Goal: Information Seeking & Learning: Check status

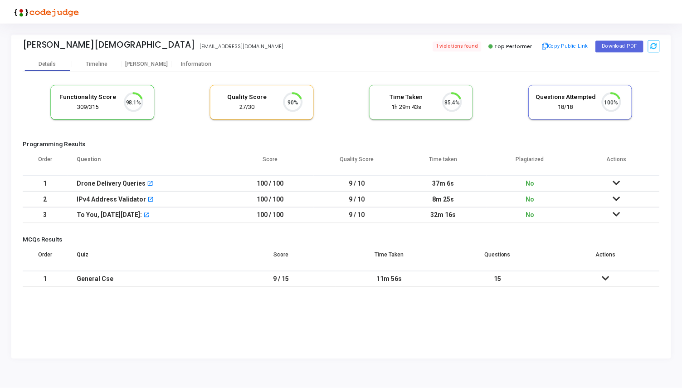
scroll to position [19, 23]
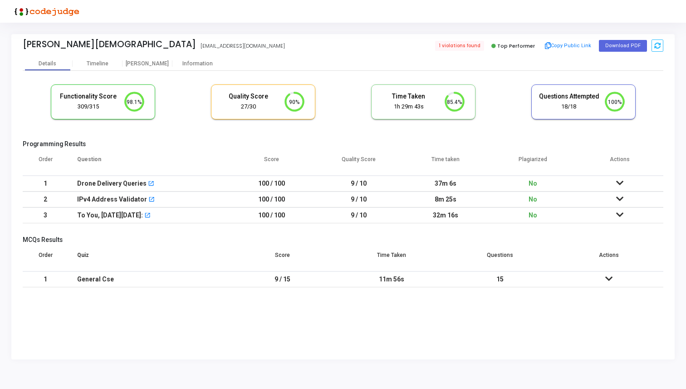
click at [619, 181] on icon at bounding box center [619, 183] width 7 height 6
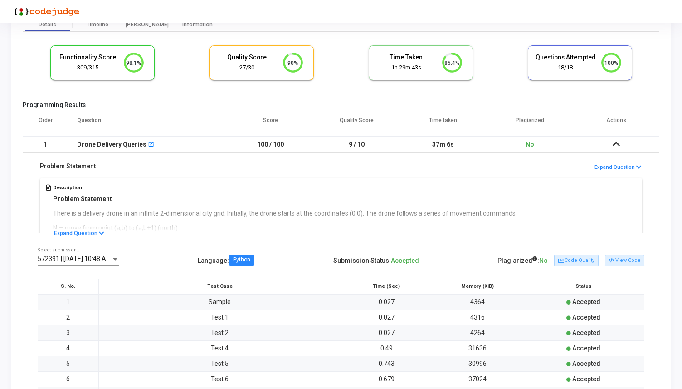
scroll to position [39, 0]
click at [99, 231] on icon at bounding box center [101, 233] width 5 height 6
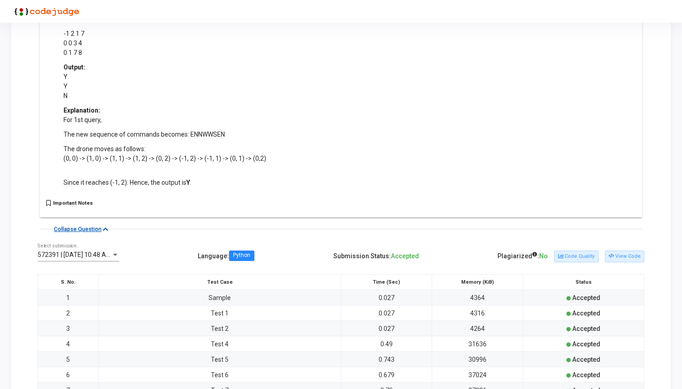
scroll to position [523, 0]
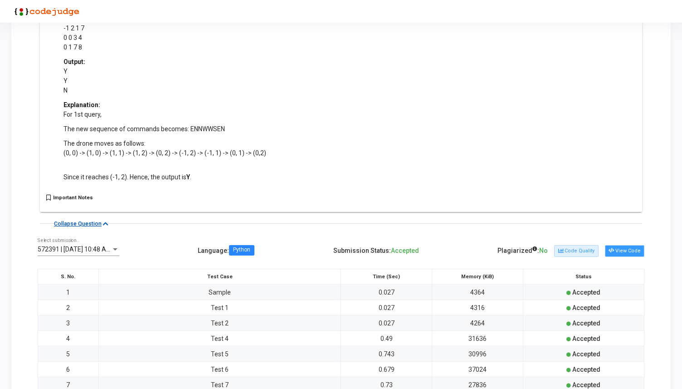
click at [617, 251] on button "View Code" at bounding box center [624, 251] width 39 height 12
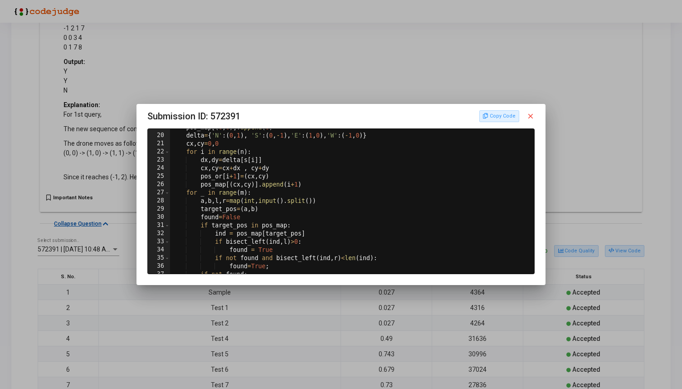
scroll to position [127, 0]
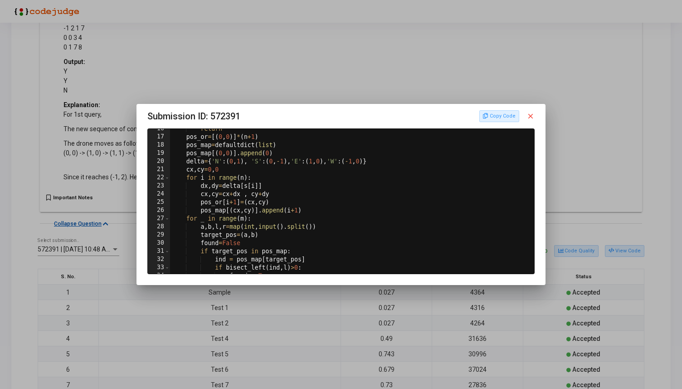
drag, startPoint x: 335, startPoint y: 117, endPoint x: 335, endPoint y: 166, distance: 49.4
click at [335, 166] on div "Submission ID: 572391 Copy Code close 16 17 18 19 20 21 22 23 24 25 26 27 28 29…" at bounding box center [340, 191] width 387 height 165
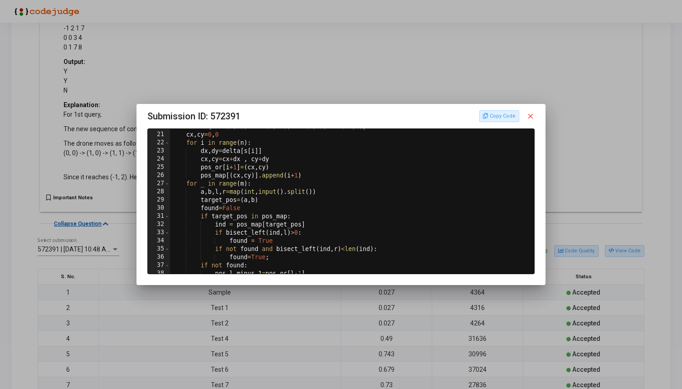
scroll to position [161, 0]
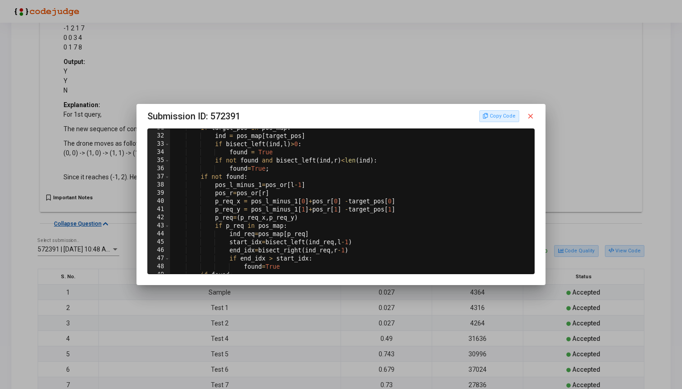
click at [334, 195] on div "if target_pos in pos_map : ind = pos_map [ target_pos ] if bisect_left ( ind , …" at bounding box center [351, 204] width 363 height 161
type textarea "pos_r=pos_or[r]"
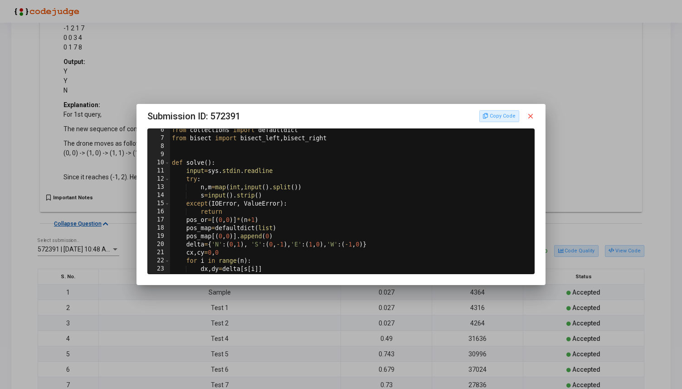
scroll to position [0, 0]
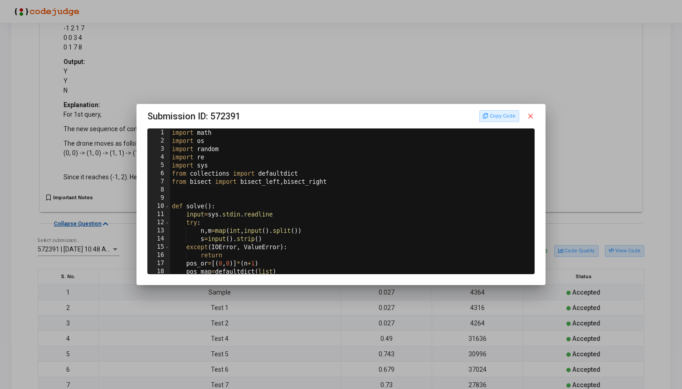
click at [533, 116] on mat-icon "close" at bounding box center [531, 116] width 8 height 8
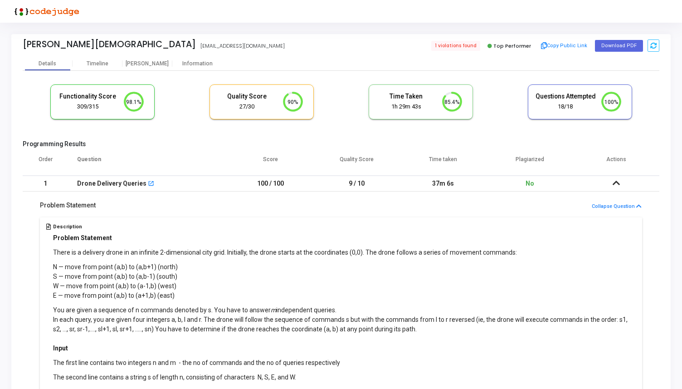
click at [616, 186] on icon at bounding box center [616, 183] width 7 height 6
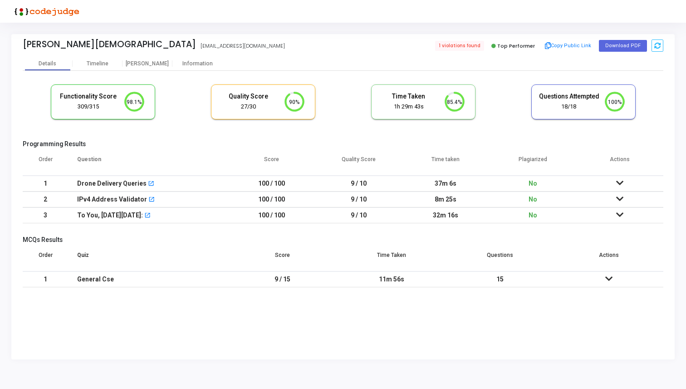
click at [622, 197] on icon at bounding box center [619, 199] width 7 height 6
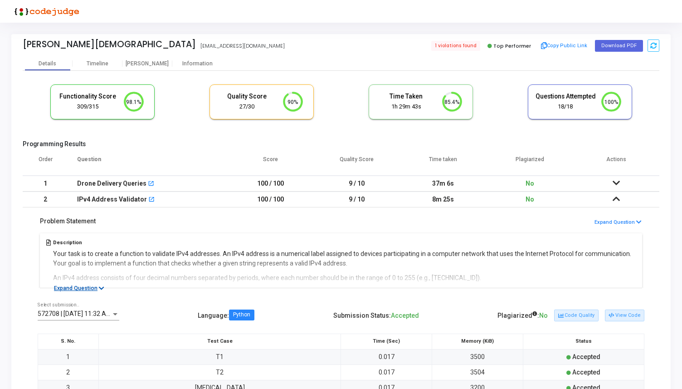
drag, startPoint x: 89, startPoint y: 287, endPoint x: 102, endPoint y: 272, distance: 19.6
click at [98, 278] on div "Problem Statement Expand Question Description Your task is to create a function…" at bounding box center [341, 247] width 637 height 81
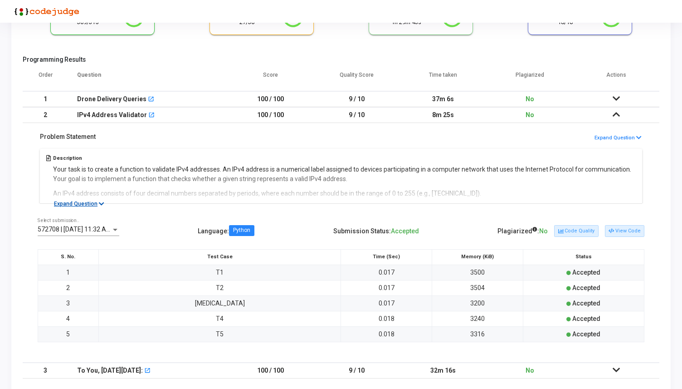
scroll to position [95, 0]
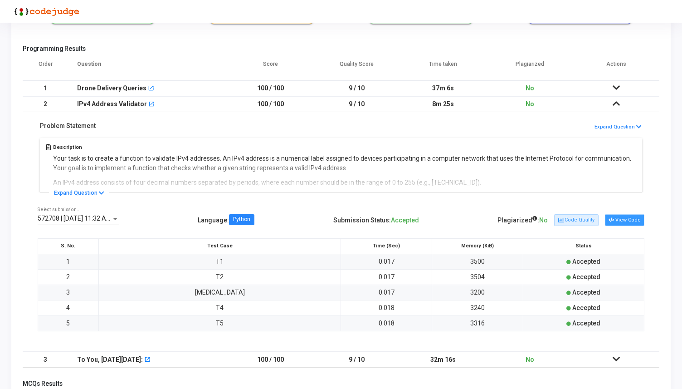
click at [622, 222] on button "View Code" at bounding box center [624, 220] width 39 height 12
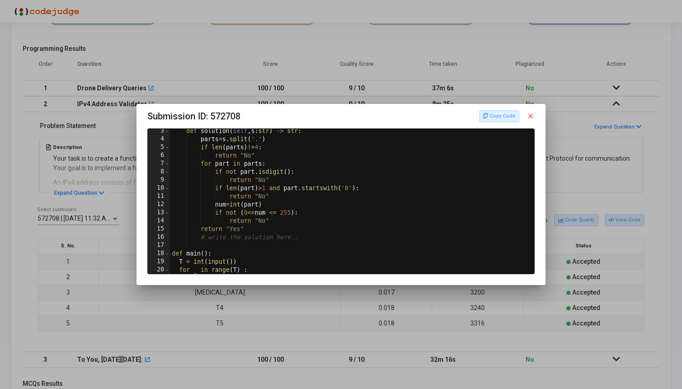
scroll to position [68, 0]
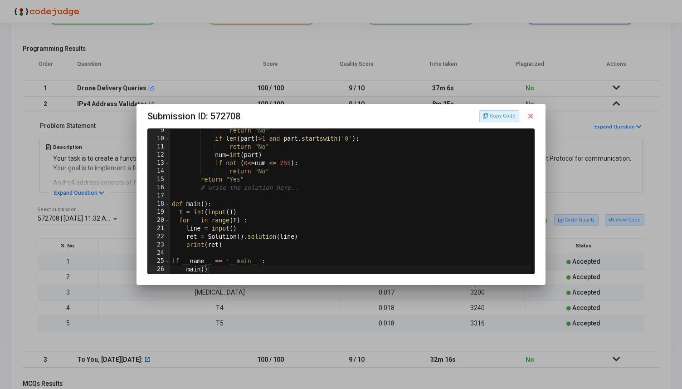
click at [532, 118] on mat-icon "close" at bounding box center [531, 116] width 8 height 8
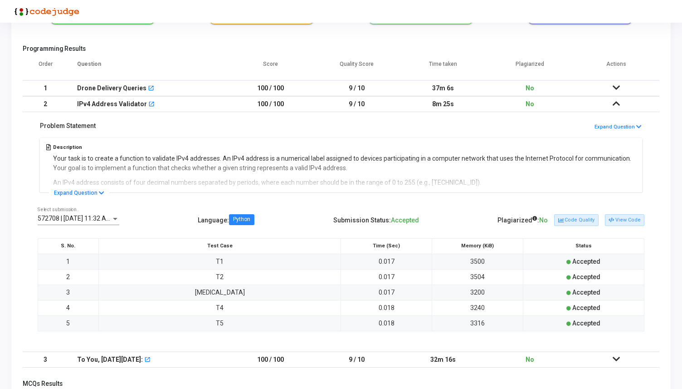
click at [616, 104] on icon at bounding box center [616, 103] width 7 height 6
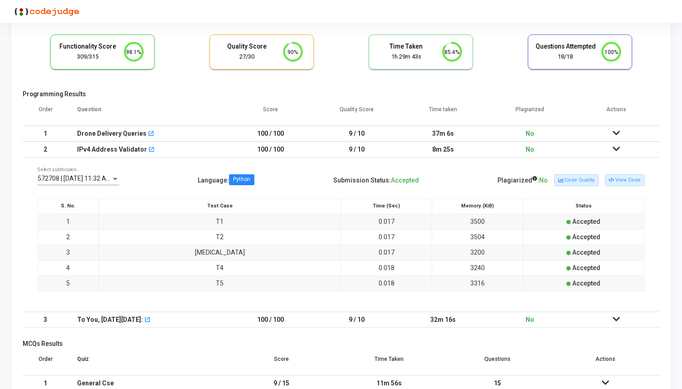
scroll to position [0, 0]
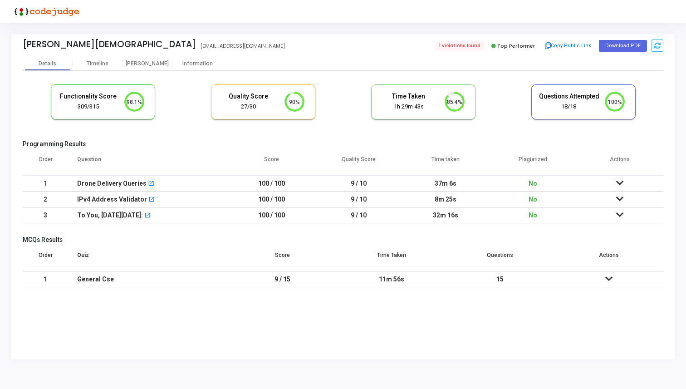
click at [621, 213] on icon at bounding box center [619, 214] width 7 height 6
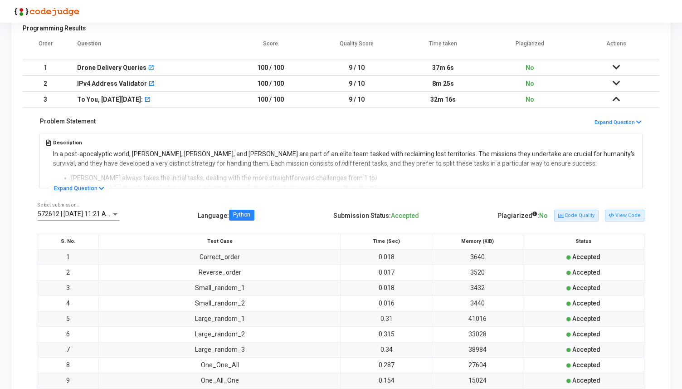
scroll to position [122, 0]
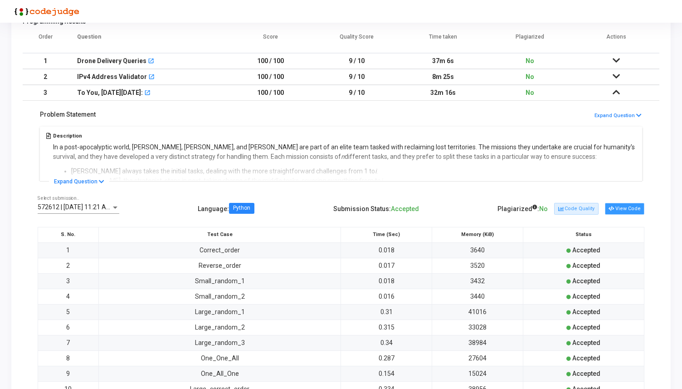
click at [636, 209] on button "View Code" at bounding box center [624, 209] width 39 height 12
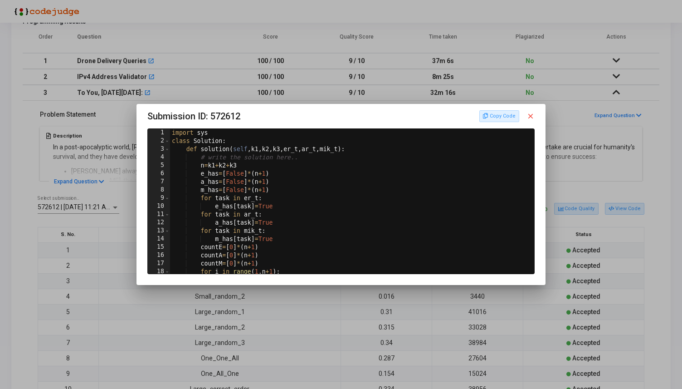
scroll to position [0, 0]
click at [533, 117] on mat-icon "close" at bounding box center [531, 116] width 8 height 8
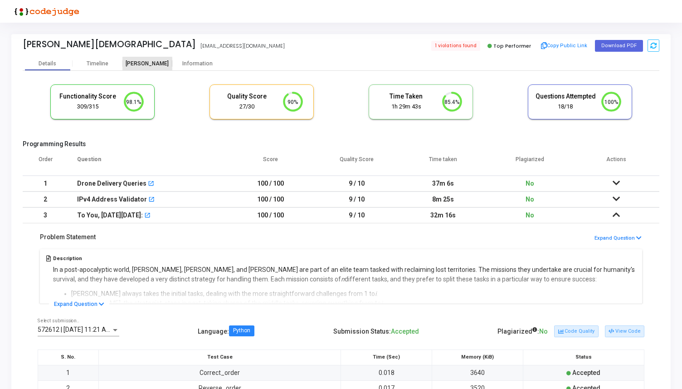
click at [147, 68] on div "Proctor" at bounding box center [147, 64] width 50 height 14
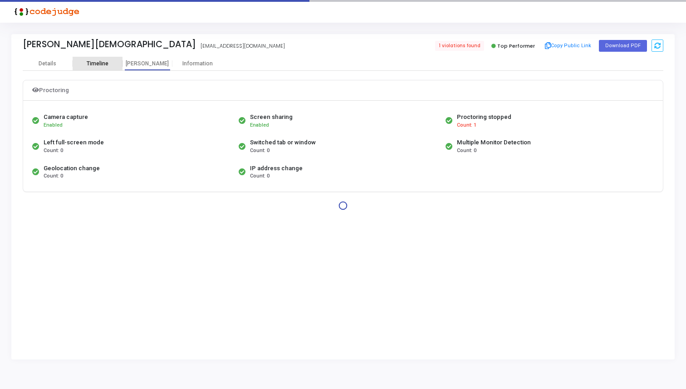
click at [109, 57] on div "Timeline" at bounding box center [98, 64] width 50 height 14
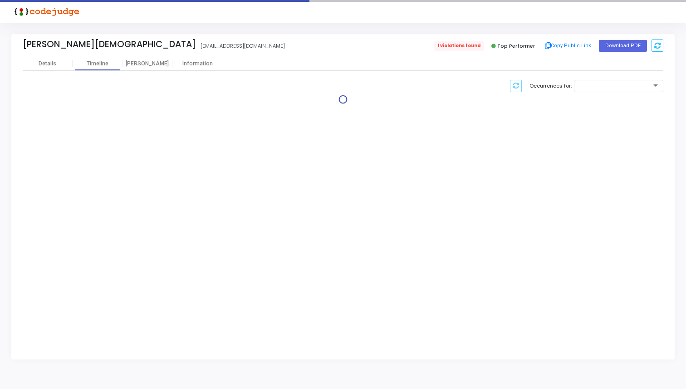
click at [455, 47] on span "1 violations found" at bounding box center [459, 46] width 50 height 10
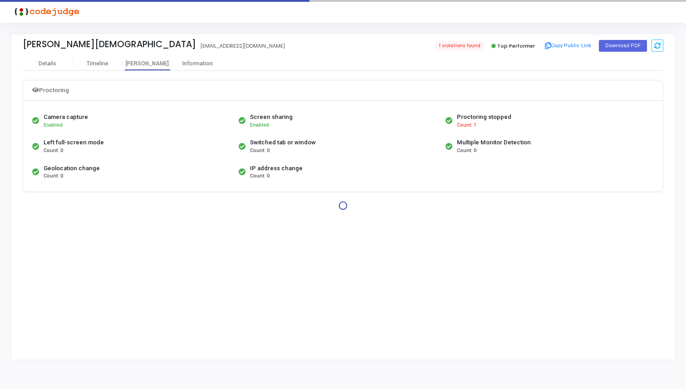
click at [469, 124] on span "Count: 1" at bounding box center [467, 126] width 20 height 8
click at [91, 68] on div "Timeline" at bounding box center [98, 64] width 50 height 14
